Goal: Task Accomplishment & Management: Manage account settings

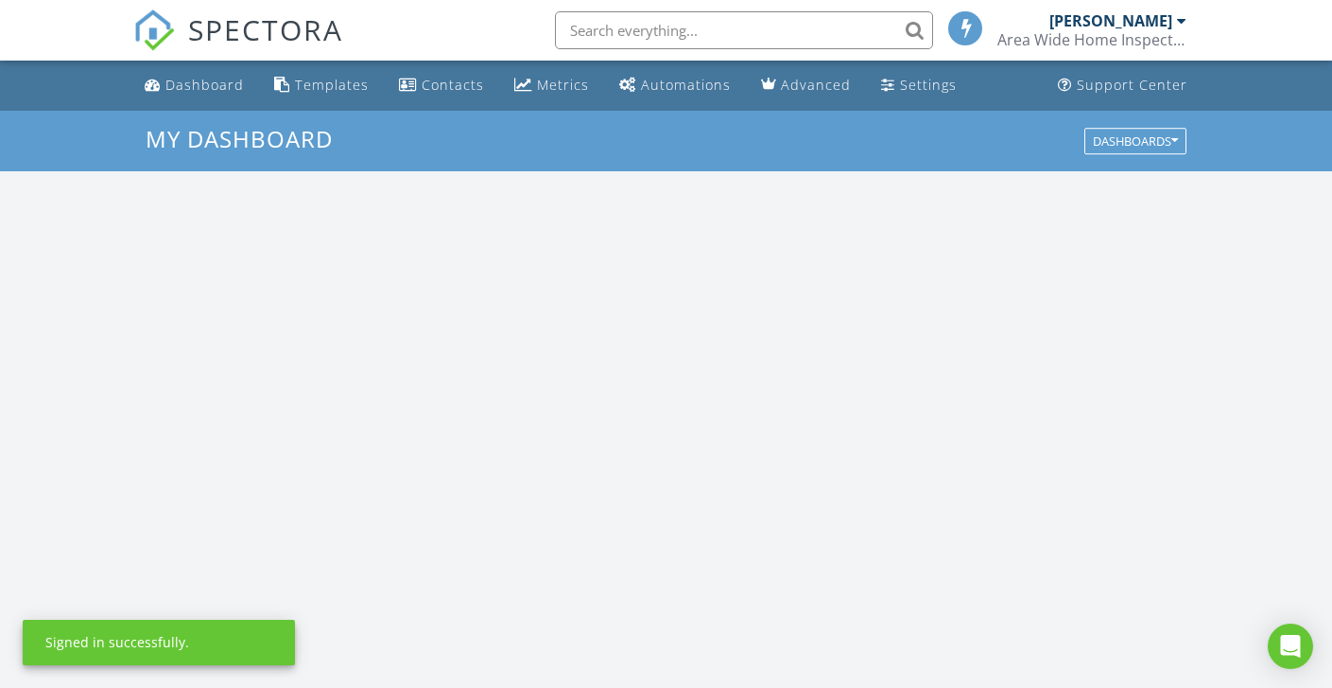
scroll to position [1750, 1362]
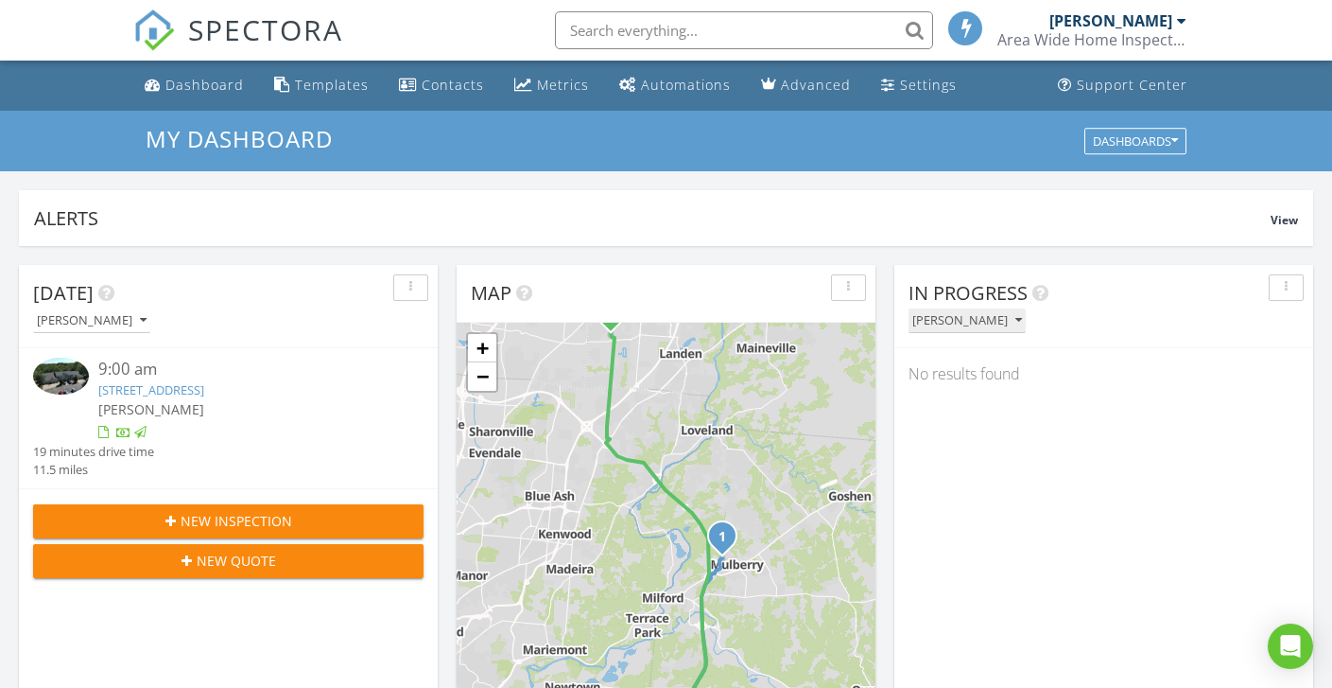
click at [949, 321] on div "[PERSON_NAME]" at bounding box center [968, 320] width 110 height 13
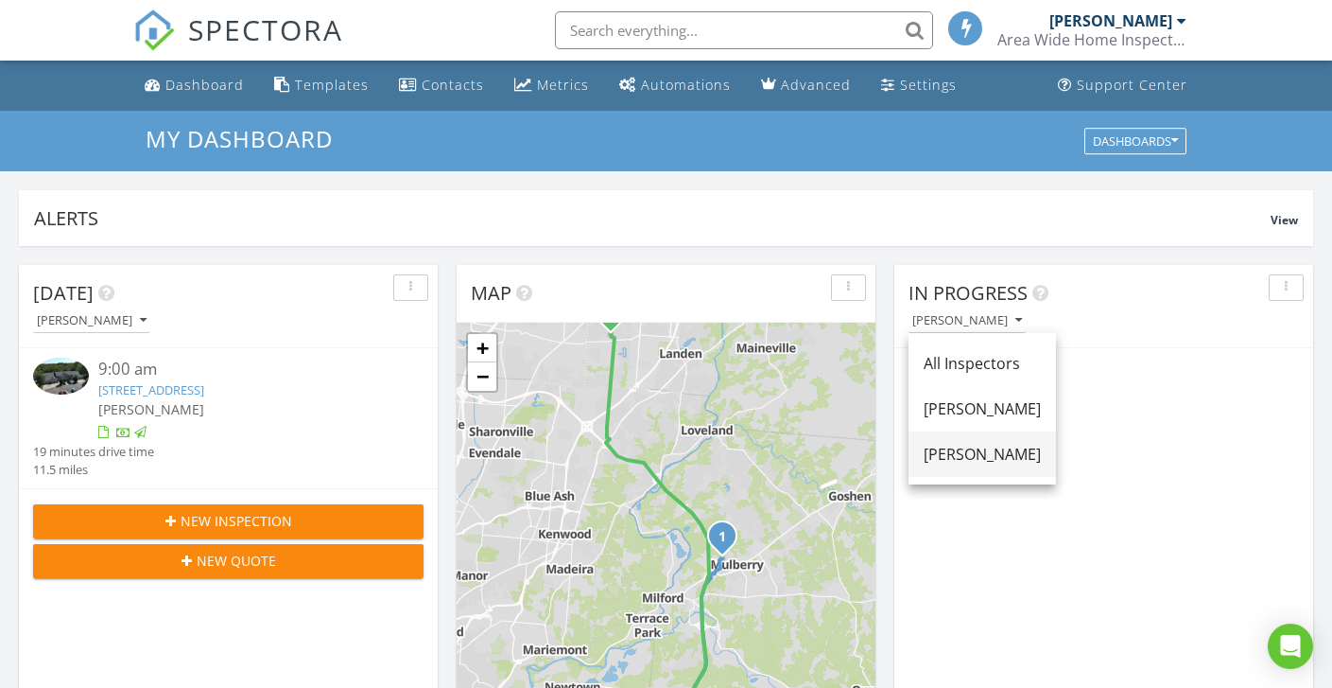
click at [949, 448] on div "[PERSON_NAME]" at bounding box center [982, 454] width 117 height 23
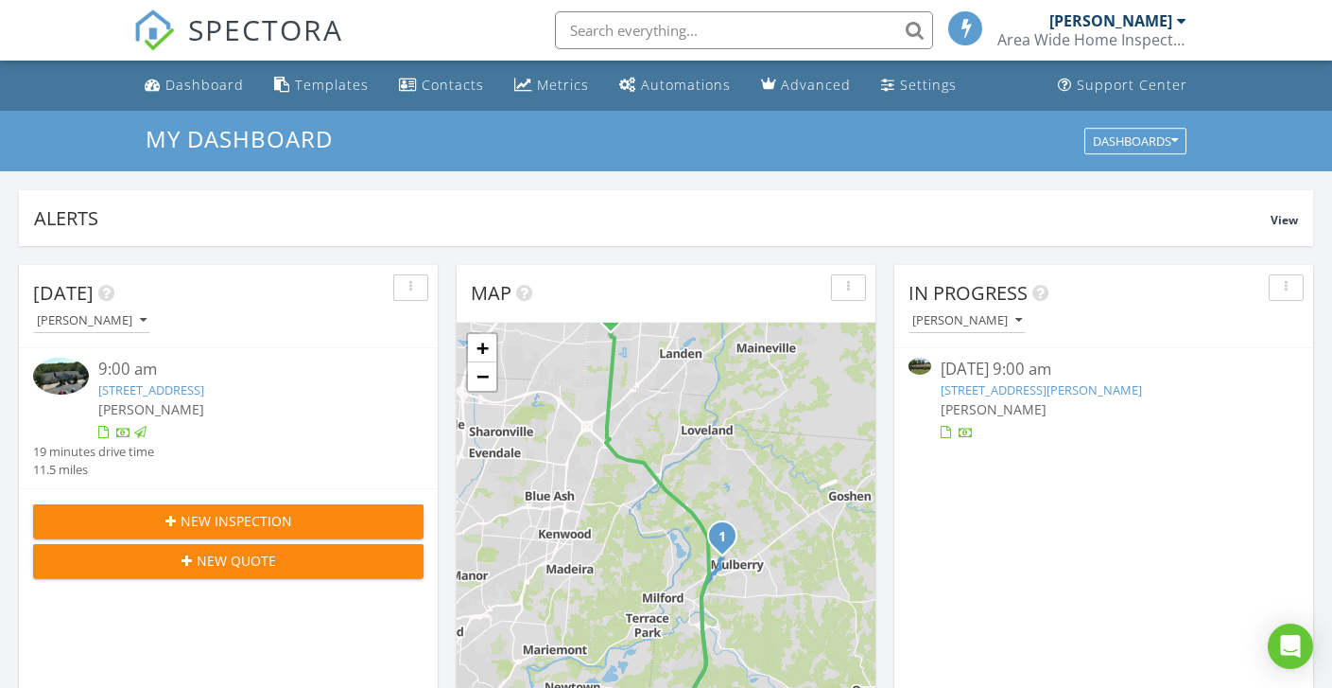
click at [984, 388] on link "6145 Greenfield Dr, Mason, OH 45040" at bounding box center [1041, 389] width 201 height 17
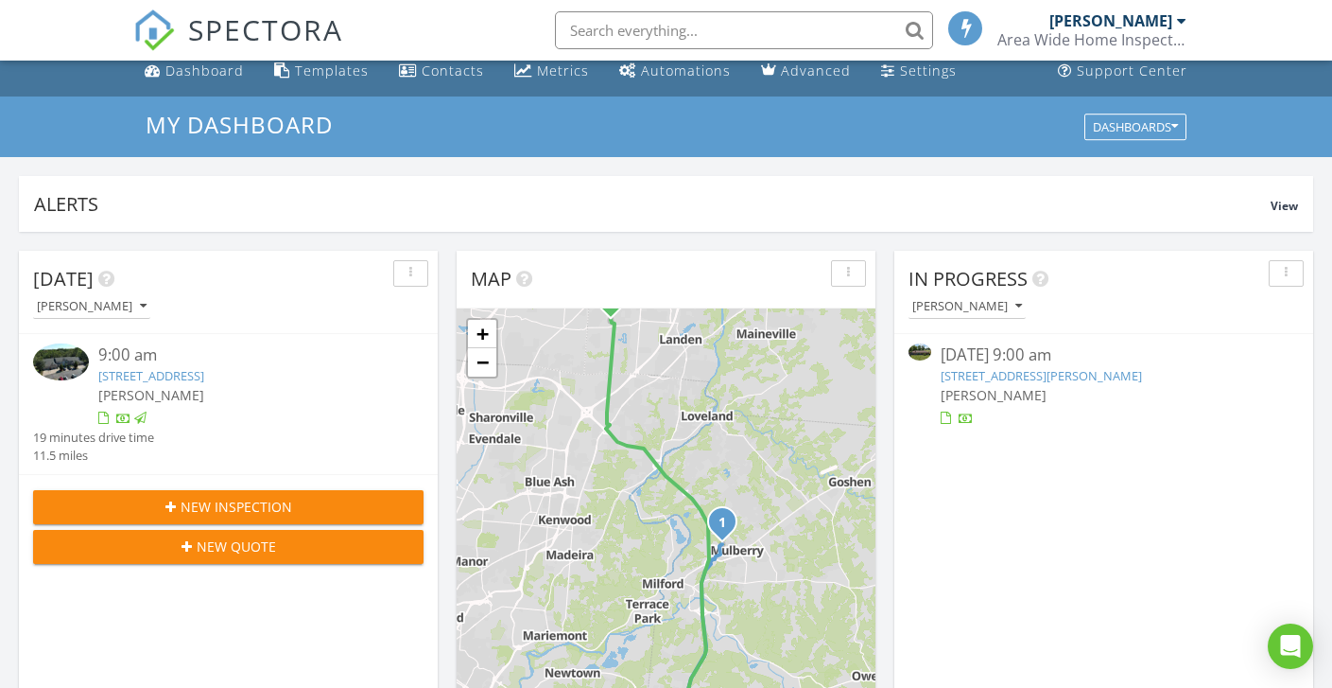
scroll to position [15, 0]
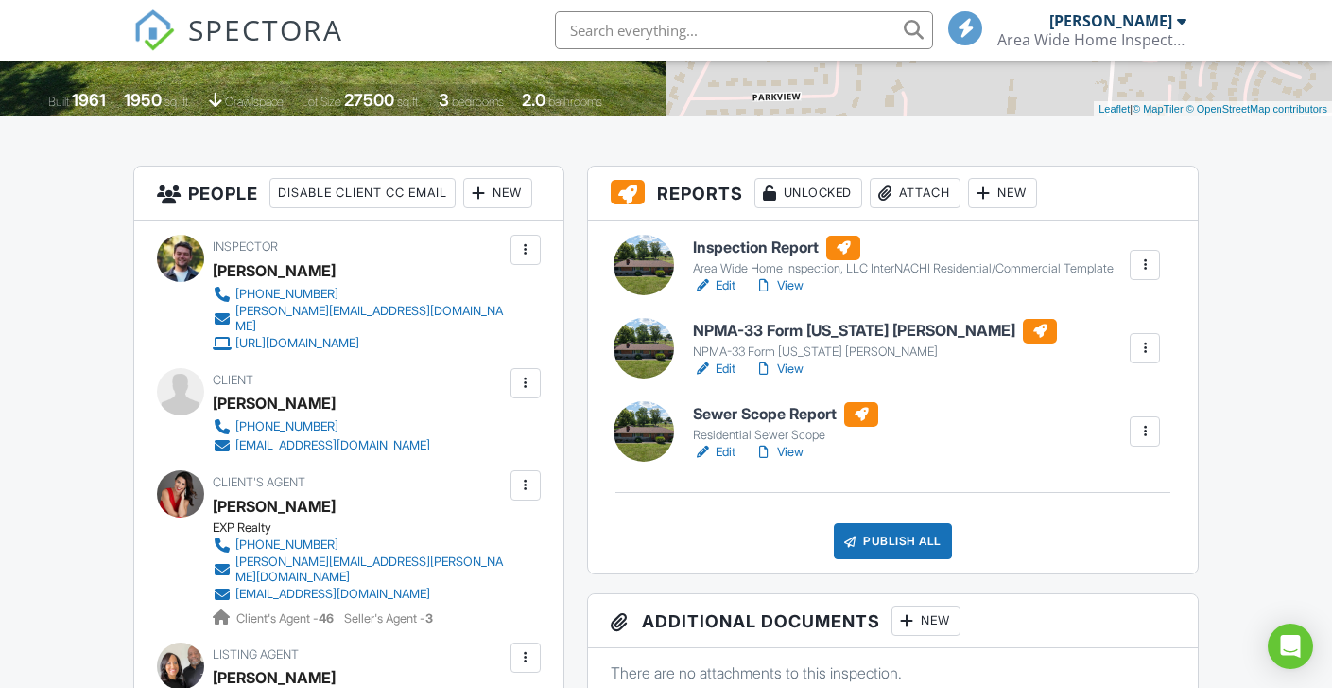
scroll to position [403, 0]
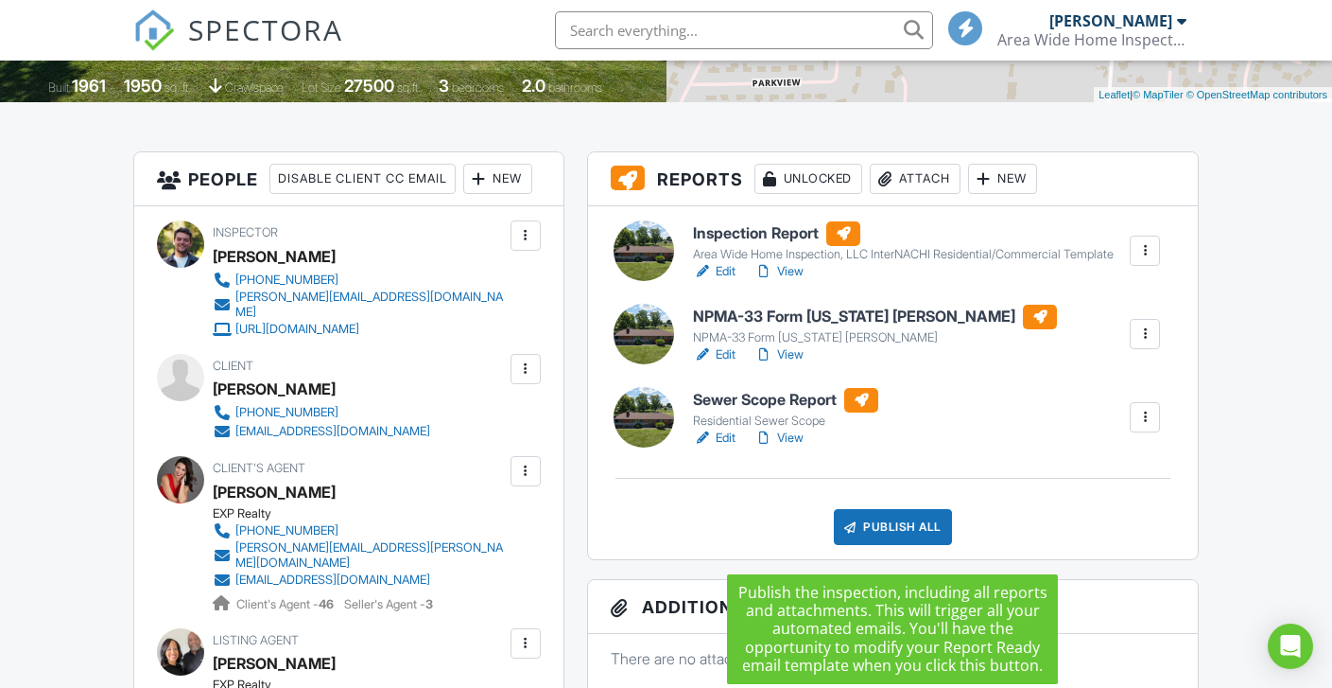
click at [888, 539] on div "Publish All" at bounding box center [893, 527] width 118 height 36
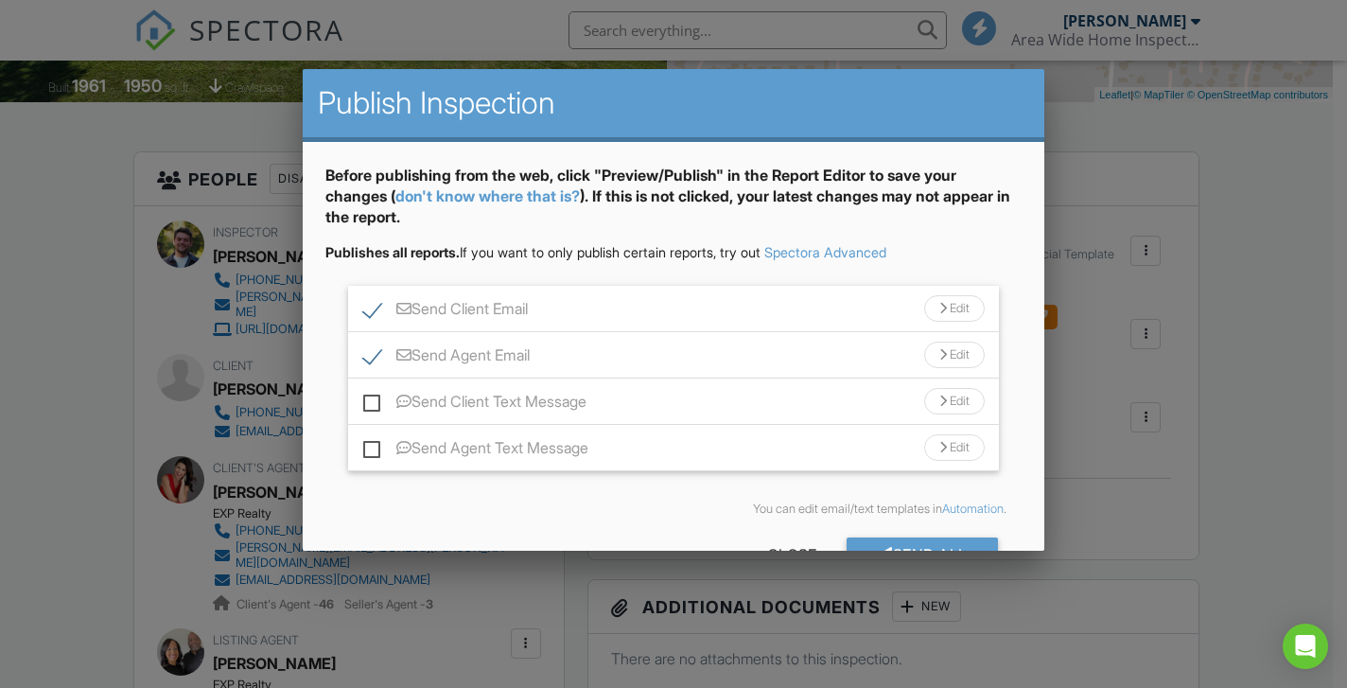
click at [1015, 476] on div "Before publishing from the web, click "Preview/Publish" in the Report Editor to…" at bounding box center [673, 374] width 740 height 465
click at [1092, 470] on div at bounding box center [673, 335] width 1347 height 860
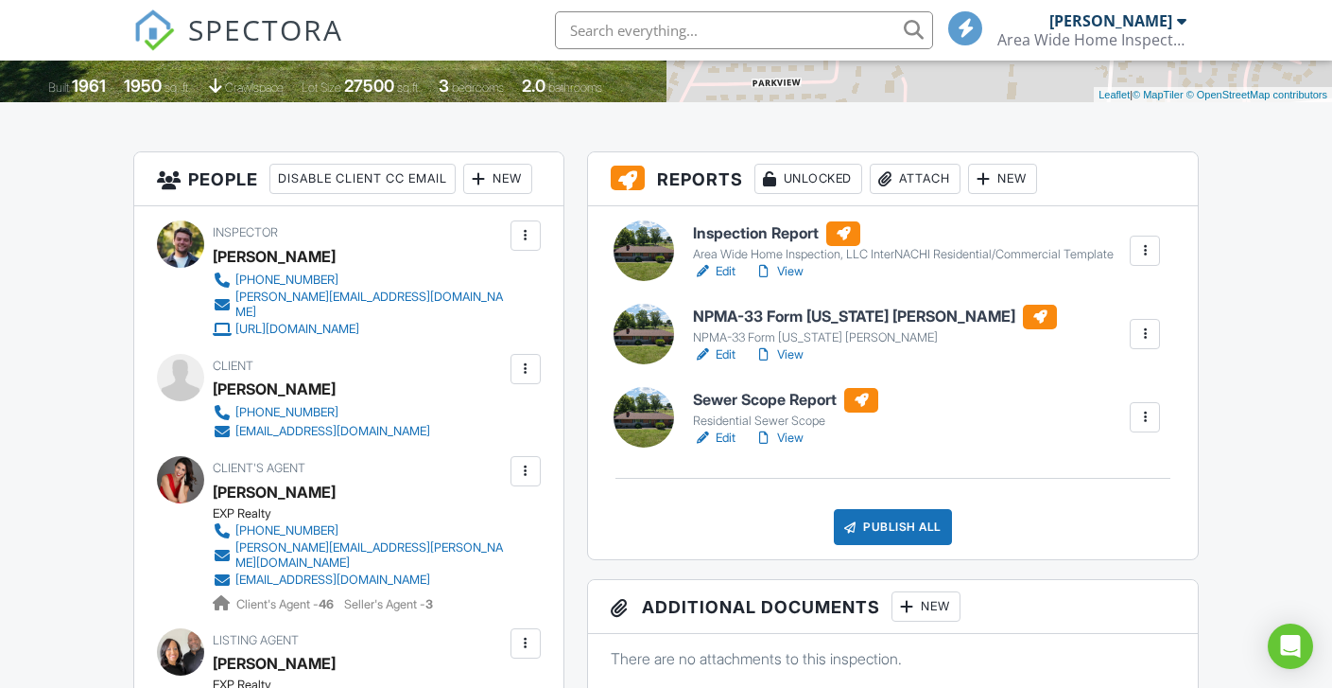
click at [781, 364] on link "View" at bounding box center [779, 354] width 49 height 19
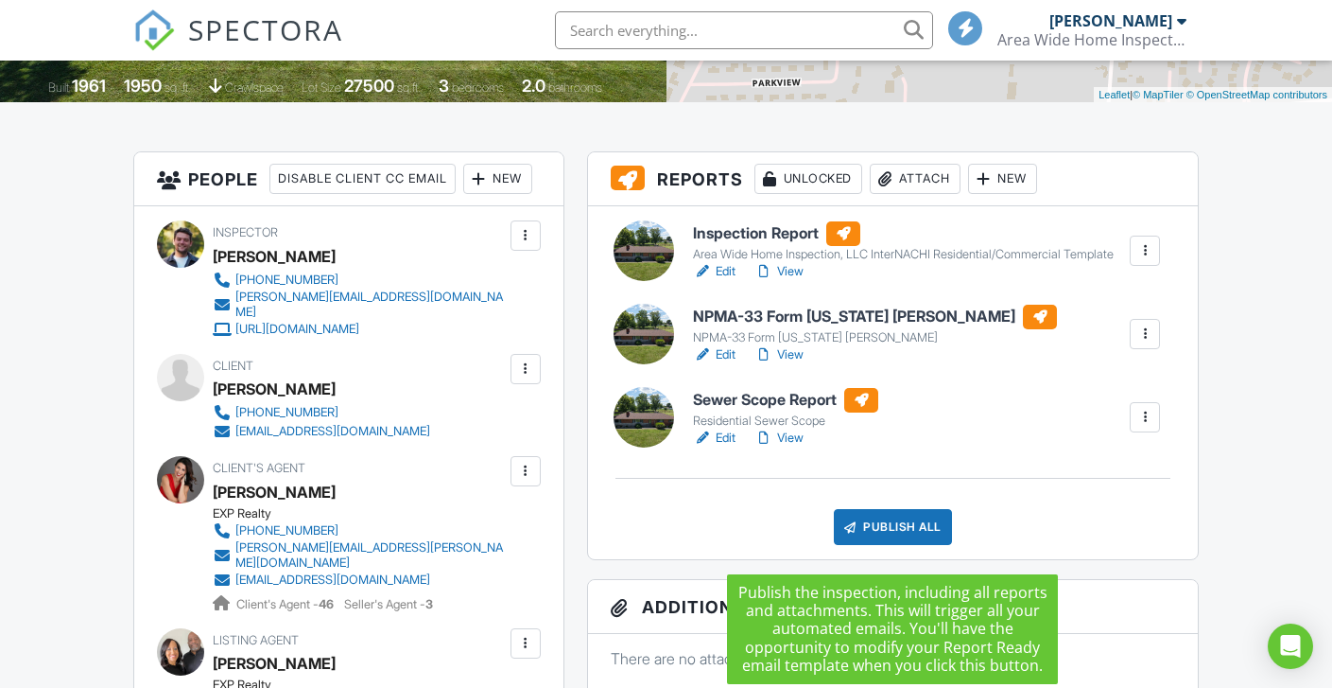
click at [914, 542] on div "Publish All" at bounding box center [893, 527] width 118 height 36
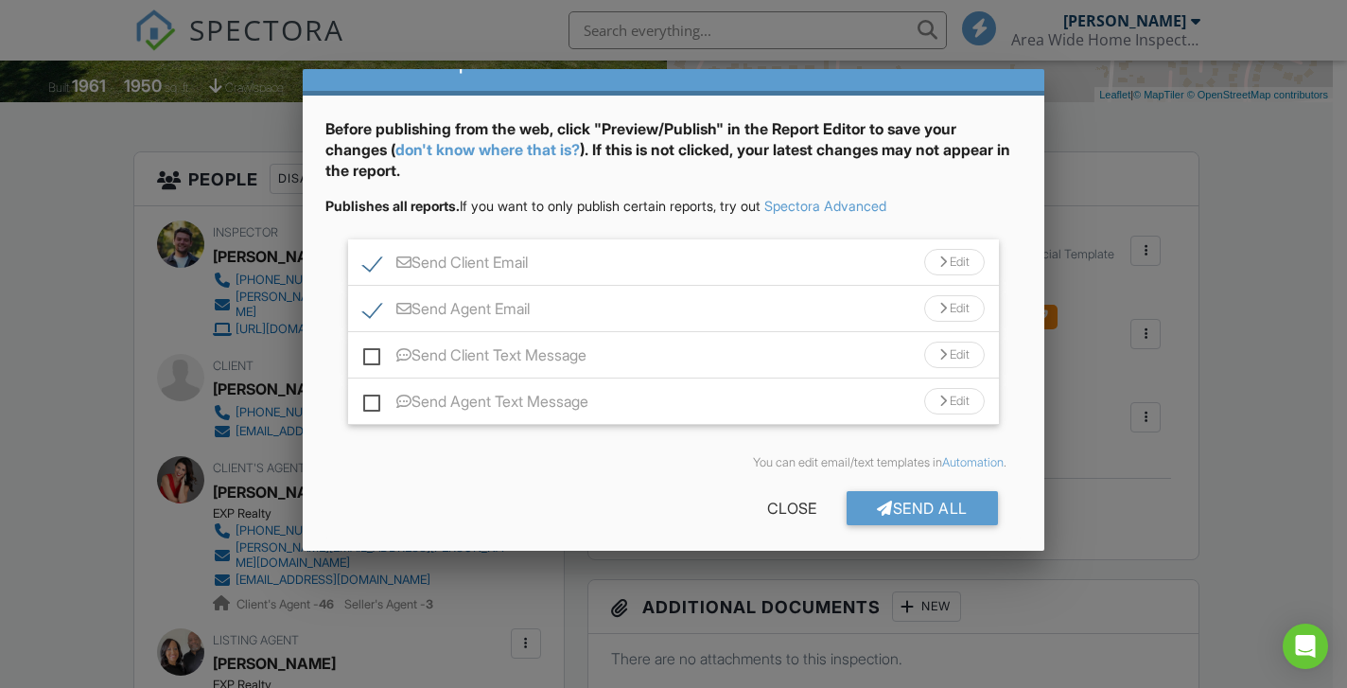
scroll to position [57, 0]
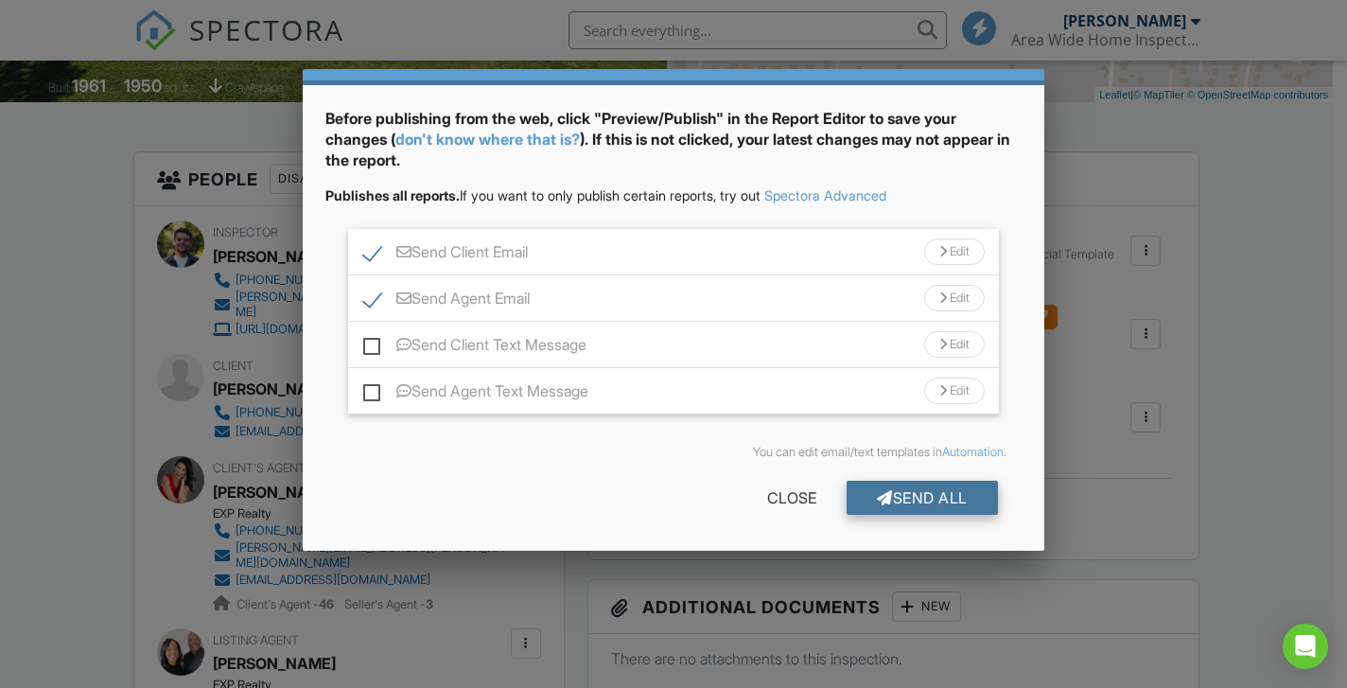
click at [898, 497] on div "Send All" at bounding box center [921, 497] width 151 height 34
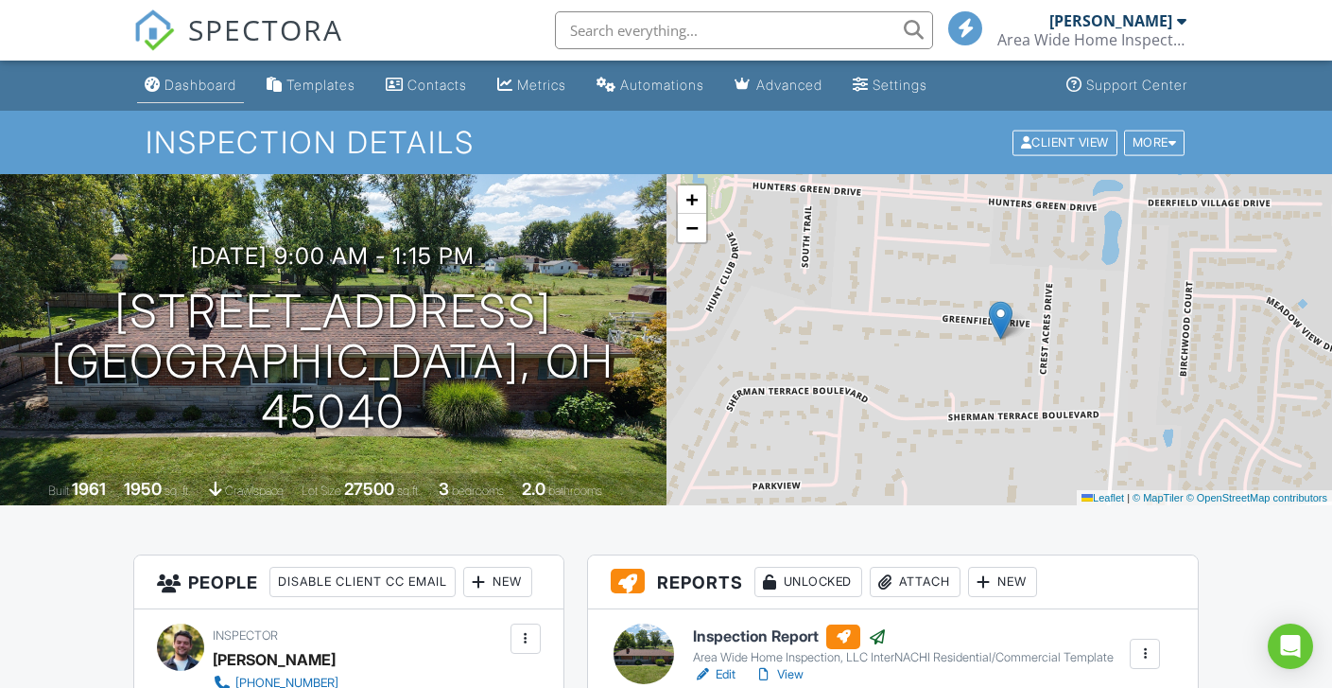
click at [172, 81] on div "Dashboard" at bounding box center [201, 85] width 72 height 16
click at [172, 81] on div at bounding box center [666, 344] width 1332 height 688
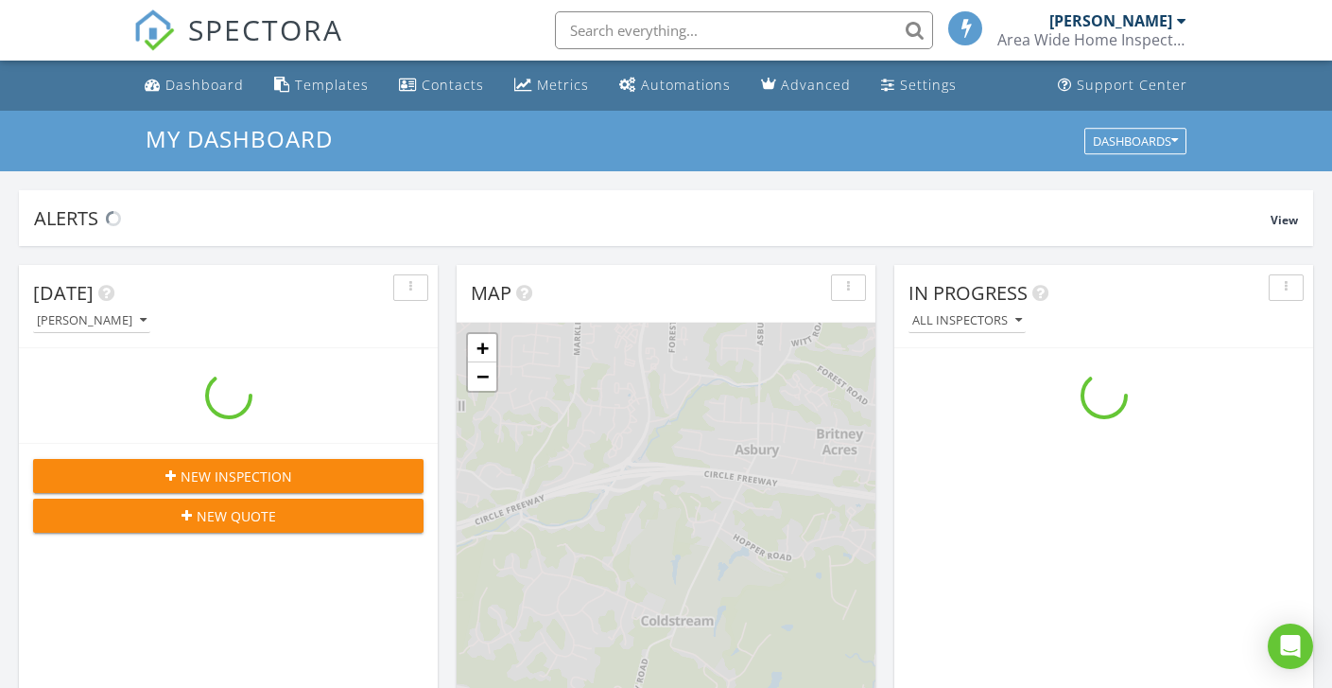
scroll to position [1750, 1362]
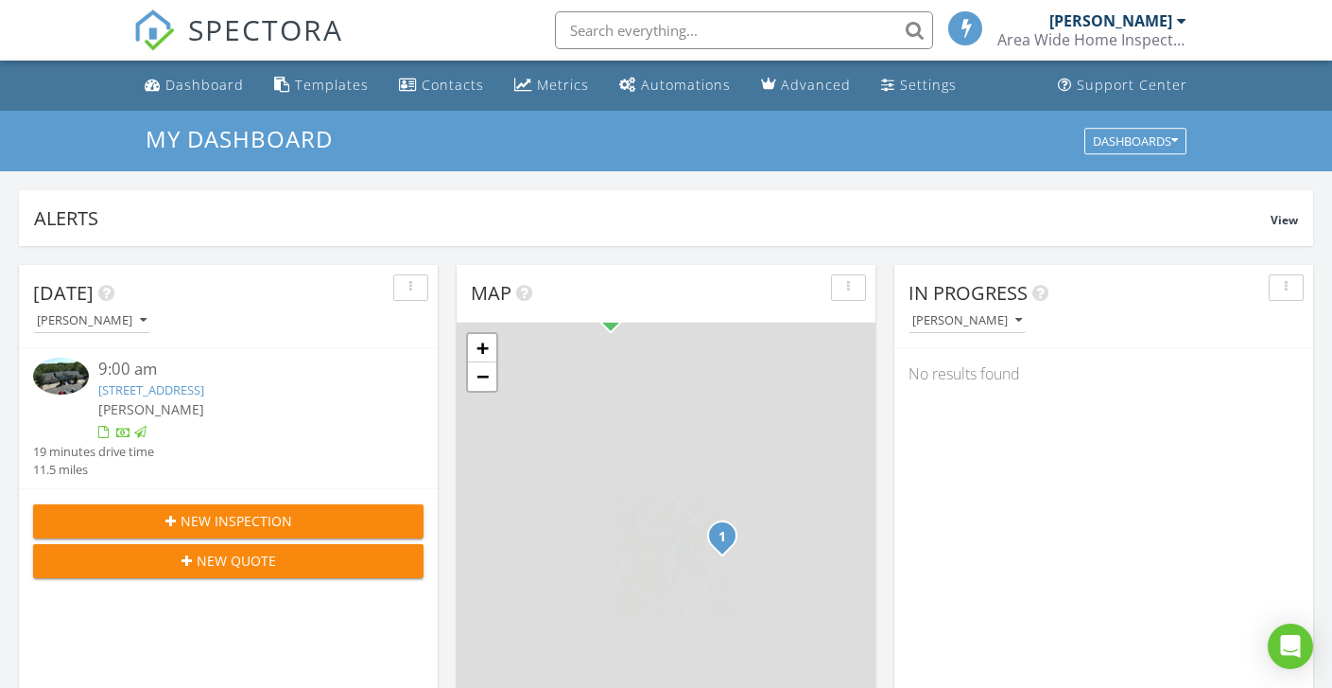
click at [1163, 19] on div "[PERSON_NAME]" at bounding box center [1111, 20] width 123 height 19
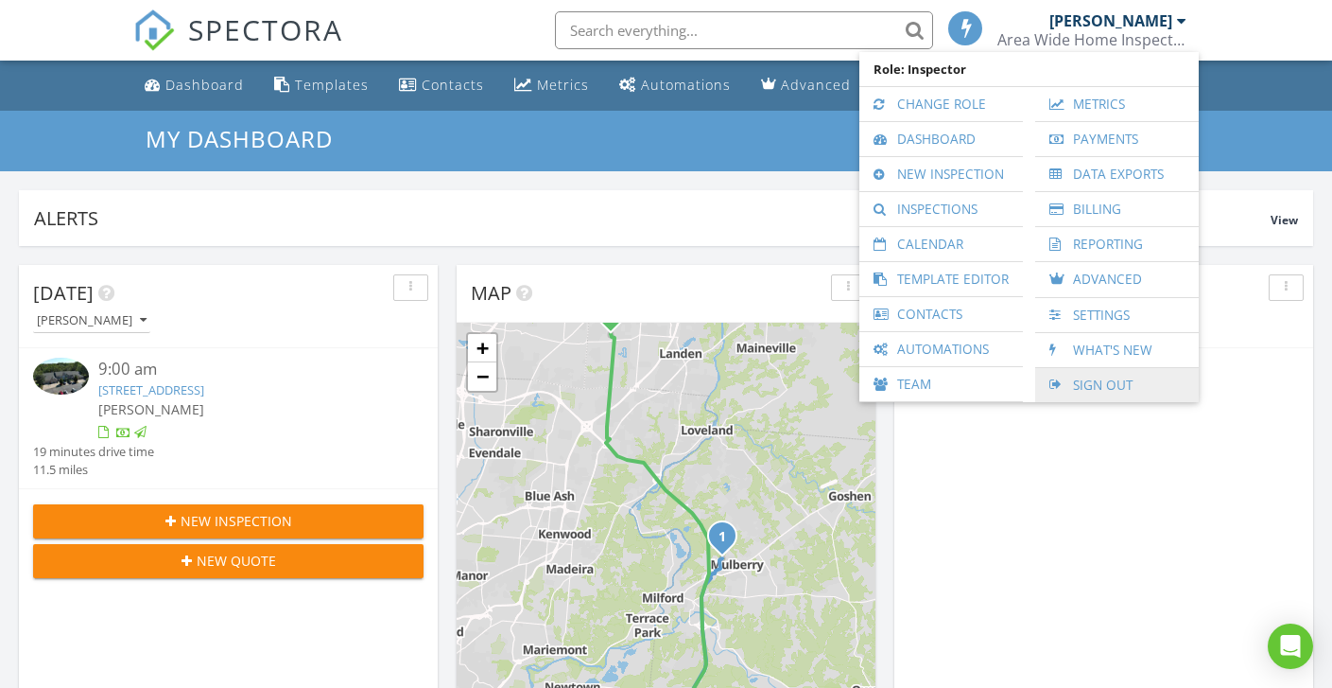
click at [1121, 392] on link "Sign Out" at bounding box center [1117, 385] width 145 height 34
